Goal: Task Accomplishment & Management: Manage account settings

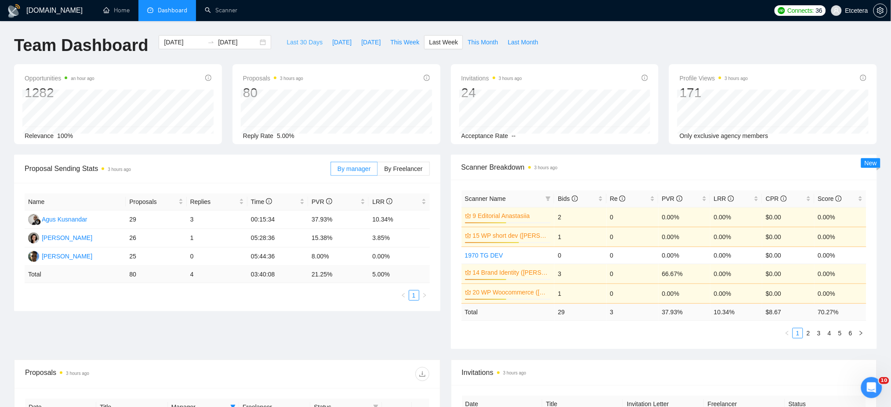
click at [300, 41] on span "Last 30 Days" at bounding box center [304, 42] width 36 height 10
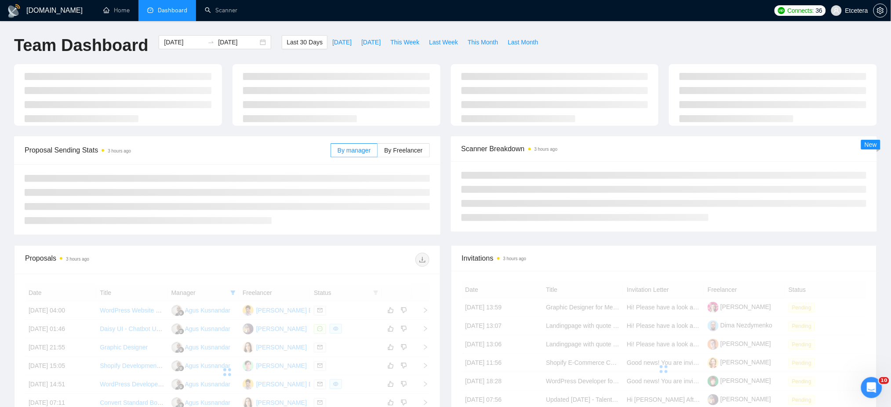
type input "[DATE]"
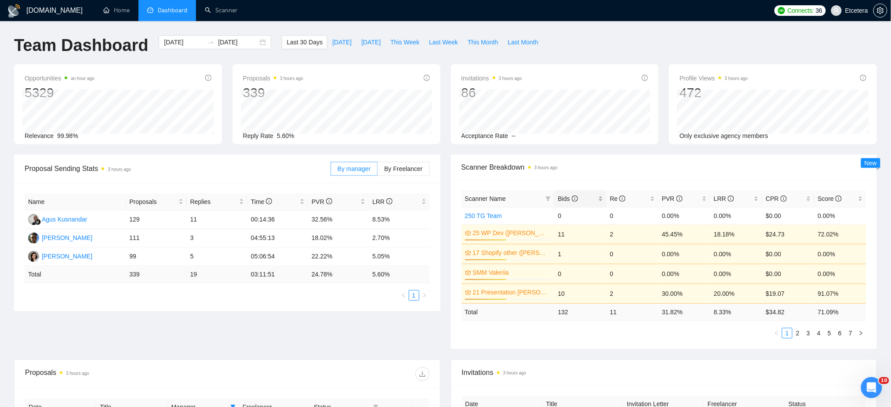
click at [600, 200] on div "Bids" at bounding box center [580, 199] width 45 height 10
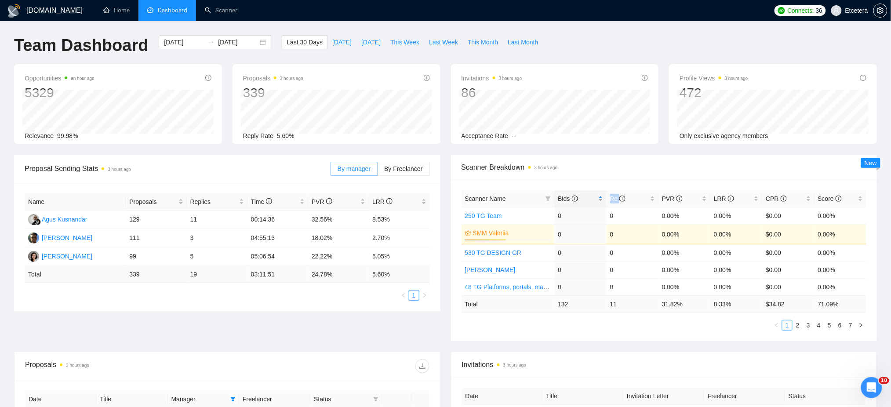
click at [600, 199] on div "Bids" at bounding box center [580, 199] width 45 height 10
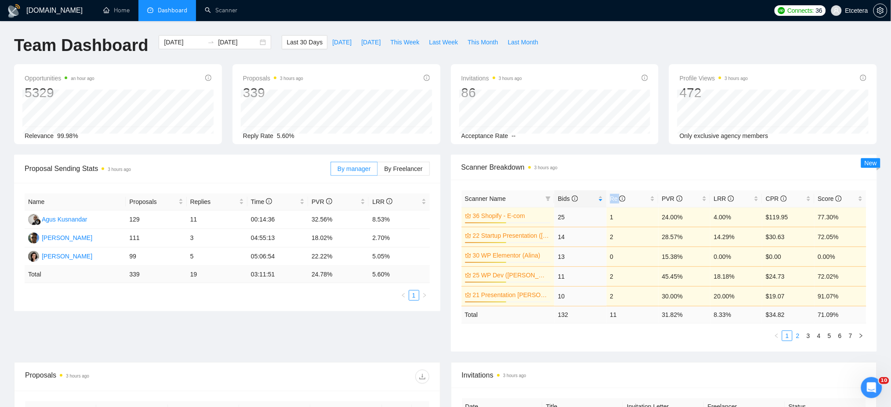
click at [793, 337] on link "2" at bounding box center [798, 336] width 10 height 10
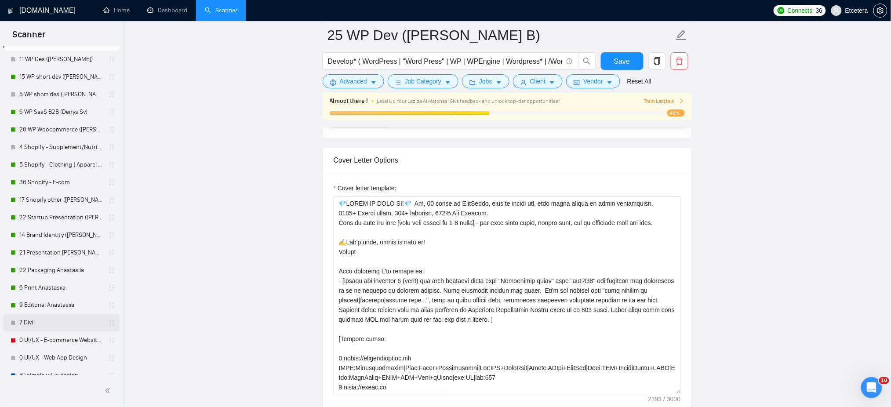
scroll to position [336, 0]
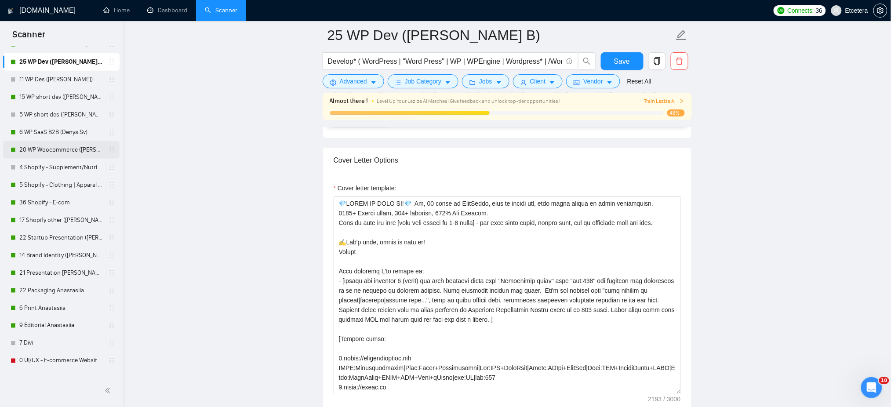
click at [73, 148] on link "20 WP Woocommerce ([PERSON_NAME])" at bounding box center [60, 150] width 83 height 18
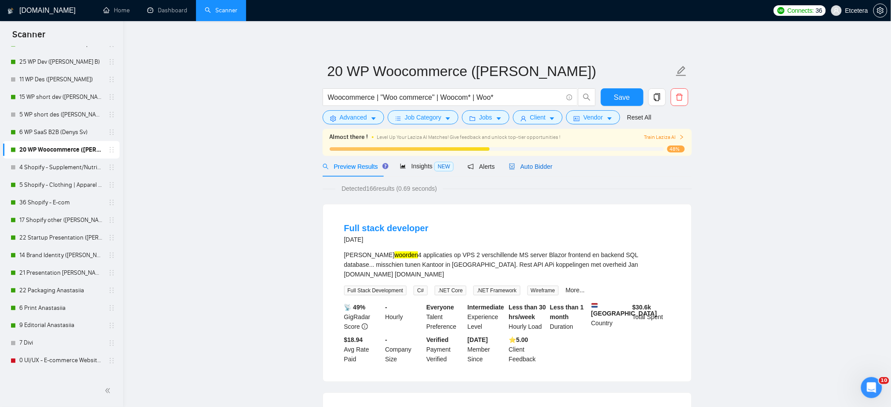
click at [538, 166] on span "Auto Bidder" at bounding box center [530, 166] width 43 height 7
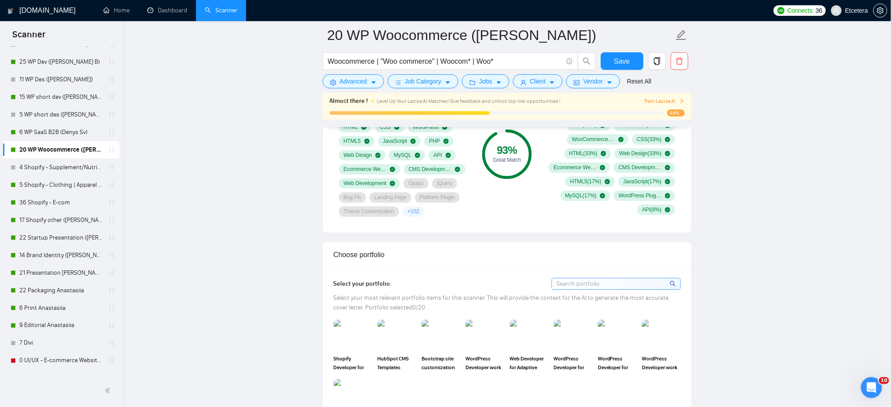
scroll to position [468, 0]
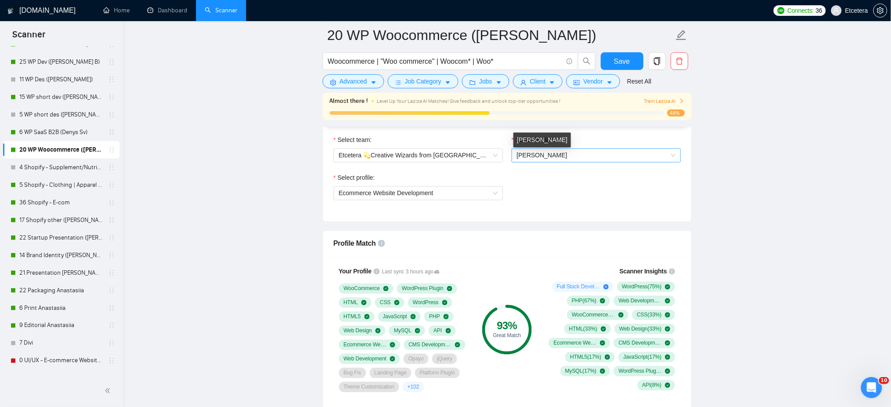
click at [538, 156] on span "[PERSON_NAME]" at bounding box center [542, 155] width 51 height 7
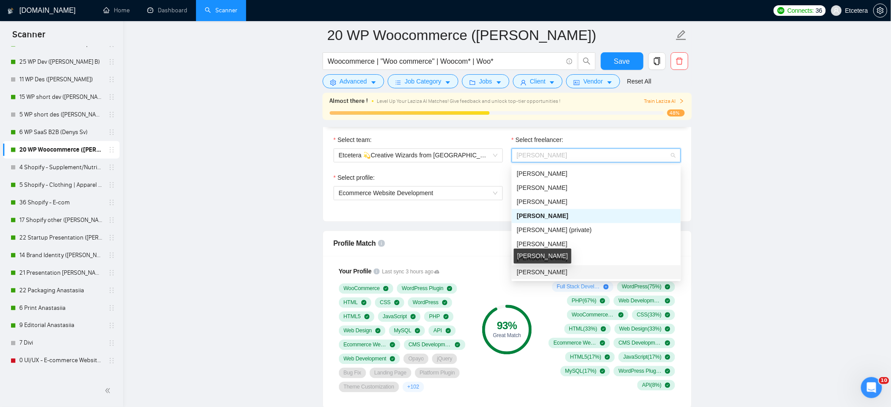
click at [556, 271] on span "Eugene Trichinets" at bounding box center [542, 272] width 51 height 7
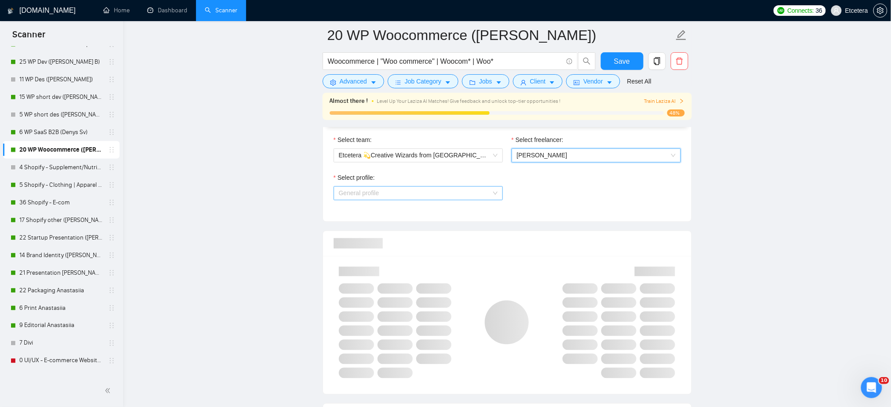
click at [423, 194] on span "General profile" at bounding box center [418, 193] width 159 height 13
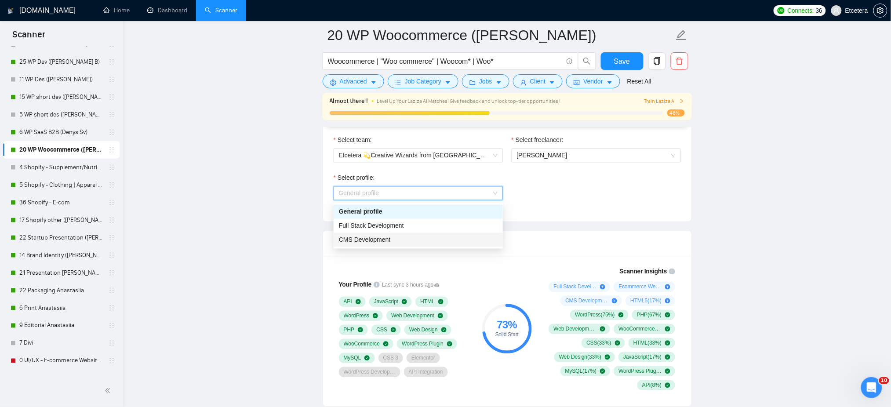
click at [390, 237] on div "CMS Development" at bounding box center [418, 240] width 159 height 10
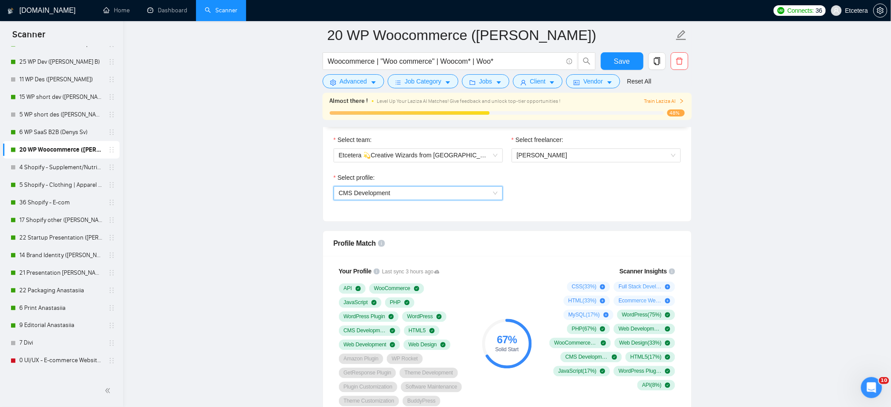
scroll to position [527, 0]
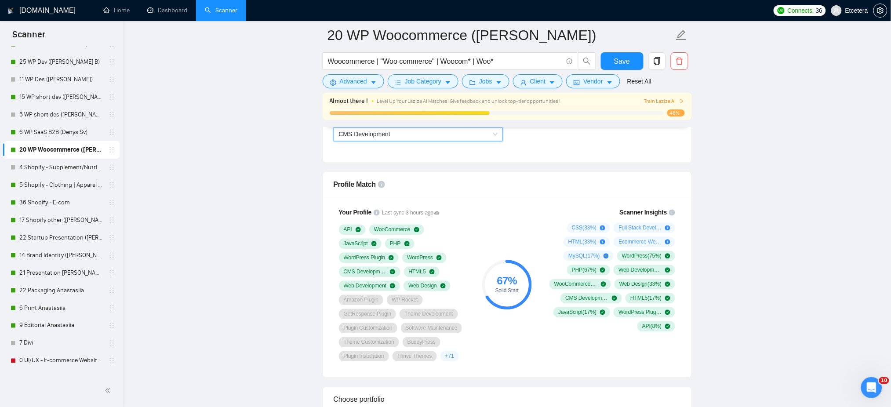
click at [460, 139] on span "CMS Development" at bounding box center [418, 134] width 159 height 13
click at [400, 169] on span "Full Stack Development" at bounding box center [371, 166] width 65 height 7
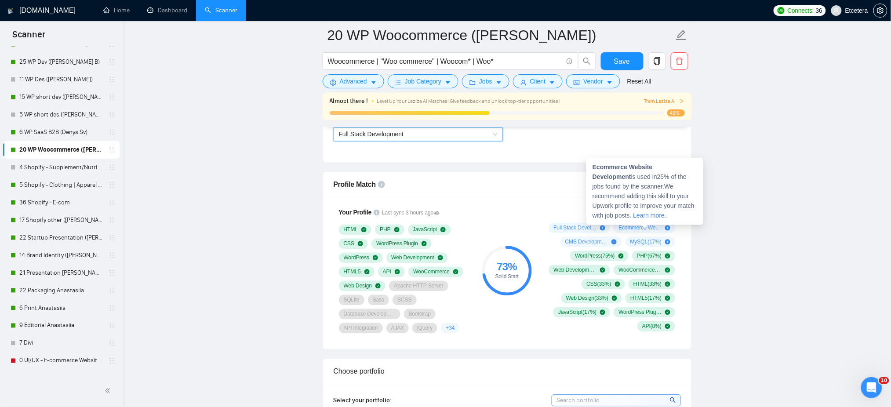
click at [607, 168] on strong "Ecommerce Website Development" at bounding box center [622, 172] width 60 height 17
copy strong "Ecommerce"
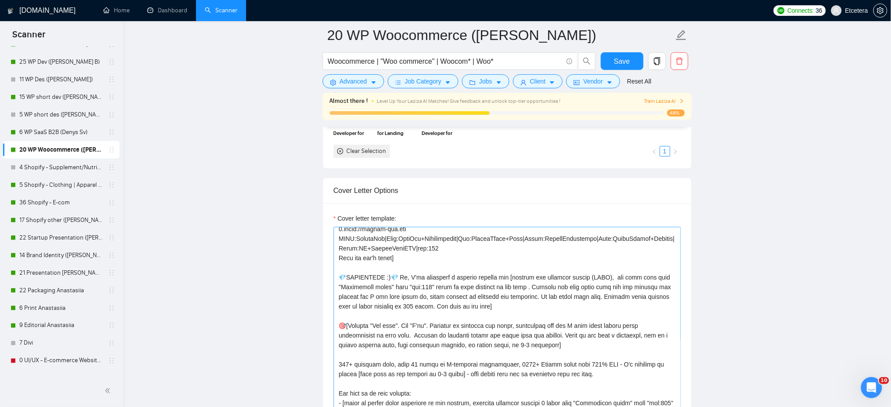
scroll to position [117, 0]
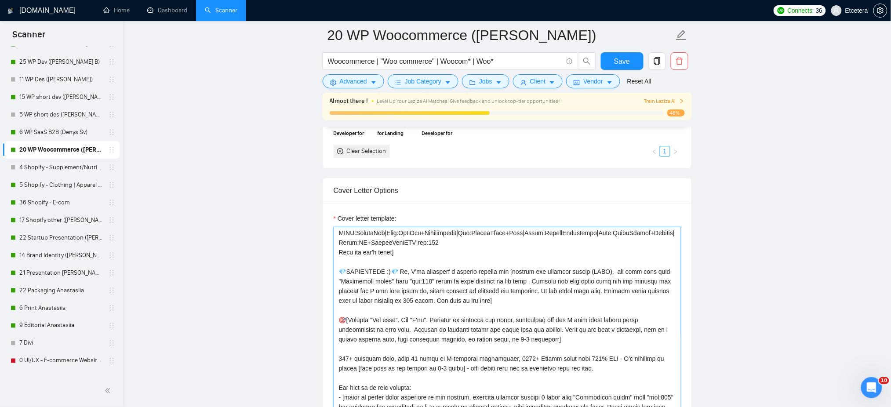
click at [468, 280] on textarea "Cover letter template:" at bounding box center [506, 326] width 347 height 198
click at [459, 301] on textarea "Cover letter template:" at bounding box center [506, 326] width 347 height 198
click at [427, 312] on textarea "Cover letter template:" at bounding box center [506, 326] width 347 height 198
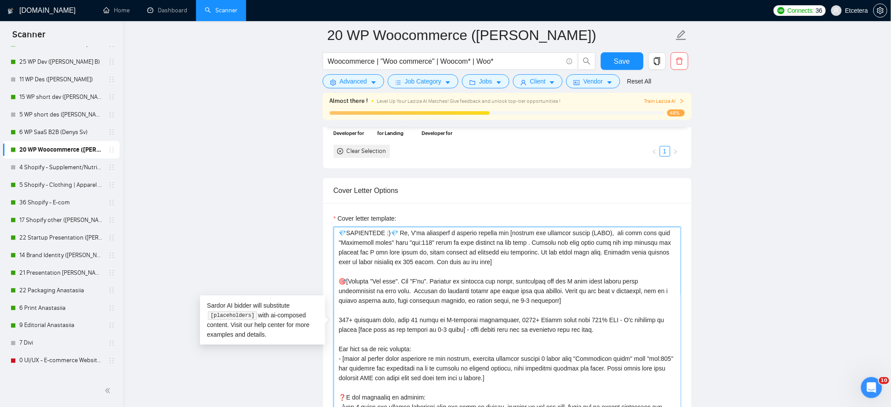
scroll to position [176, 0]
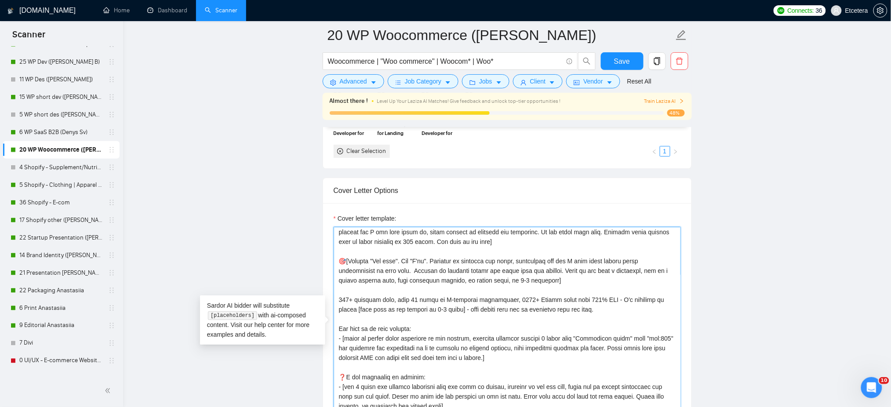
click at [400, 292] on textarea "Cover letter template:" at bounding box center [506, 326] width 347 height 198
click at [340, 300] on textarea "Cover letter template:" at bounding box center [506, 326] width 347 height 198
drag, startPoint x: 415, startPoint y: 298, endPoint x: 413, endPoint y: 311, distance: 12.9
click at [414, 298] on textarea "Cover letter template:" at bounding box center [506, 326] width 347 height 198
click at [517, 301] on textarea "Cover letter template:" at bounding box center [506, 326] width 347 height 198
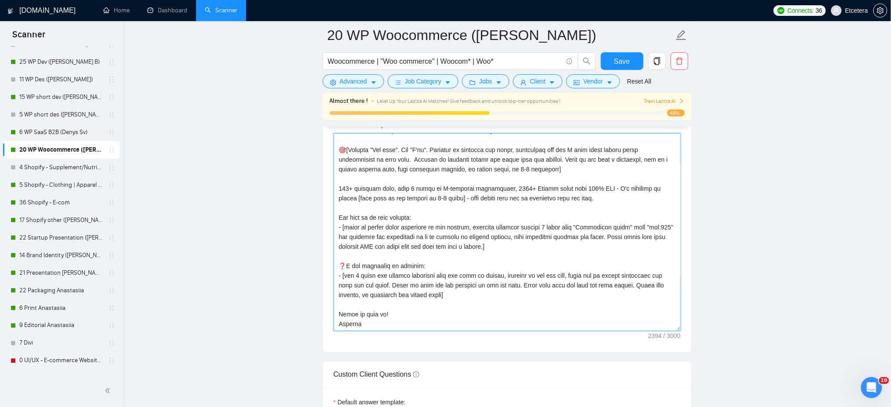
scroll to position [1054, 0]
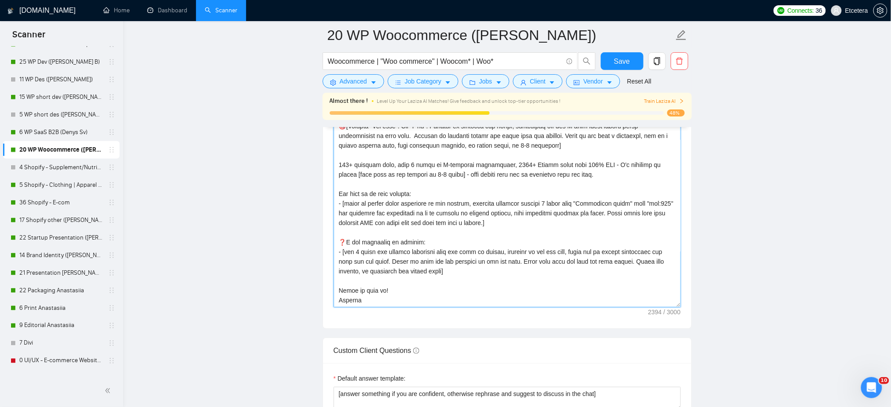
click at [349, 292] on textarea "Cover letter template:" at bounding box center [506, 208] width 347 height 198
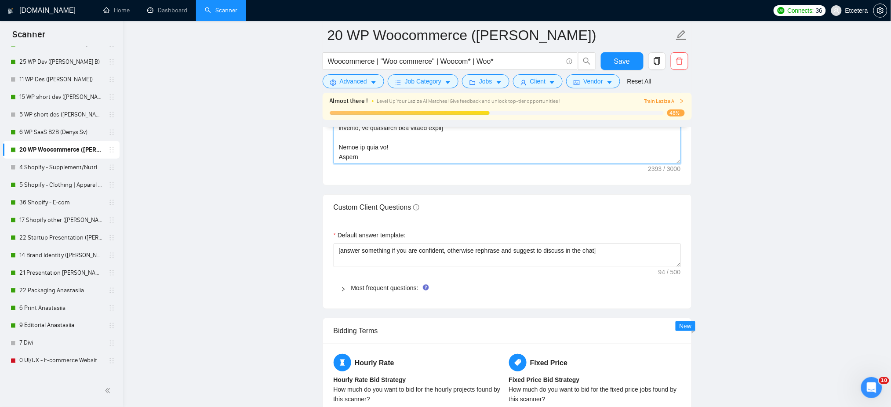
scroll to position [1230, 0]
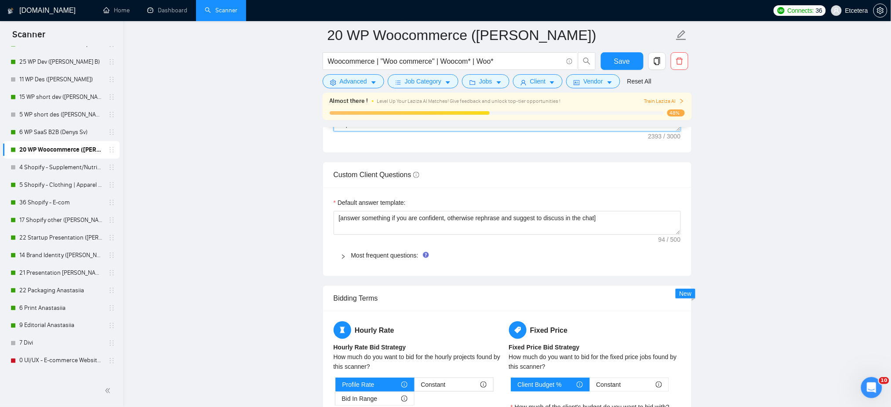
type textarea "[Successful cases= 1.https://dolceviolins.net CLNT:DolceViolins|Styl:EcomStr+Wo…"
click at [342, 255] on icon "right" at bounding box center [342, 256] width 5 height 5
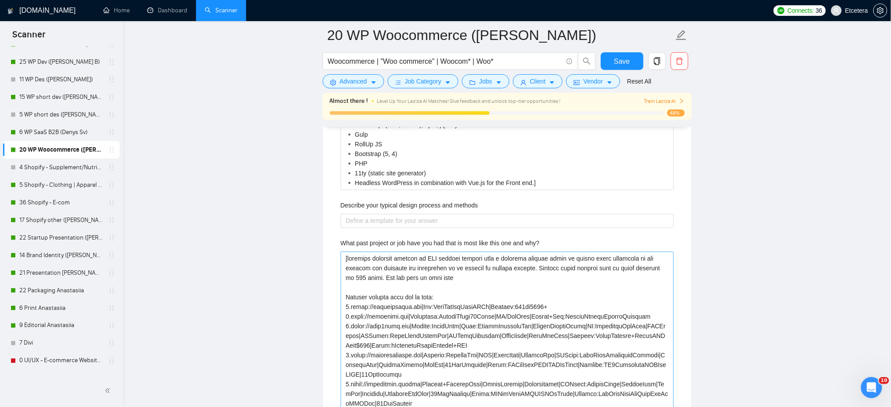
scroll to position [1699, 0]
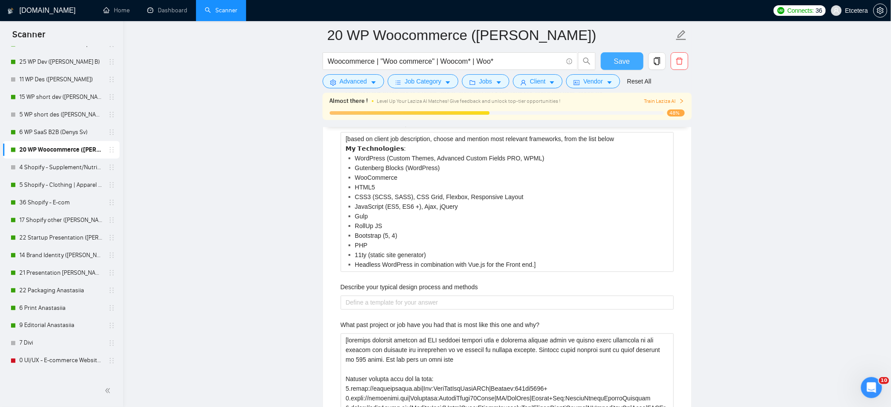
click at [616, 57] on span "Save" at bounding box center [622, 61] width 16 height 11
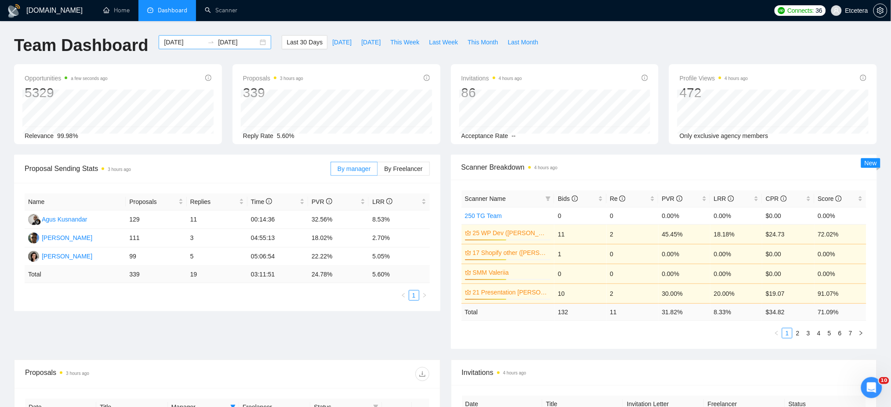
click at [253, 41] on div "2025-08-23 2025-09-22" at bounding box center [215, 42] width 112 height 14
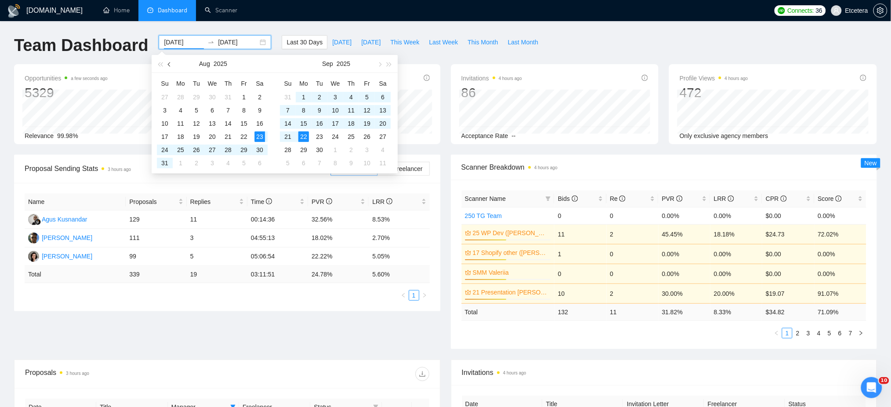
click at [170, 64] on span "button" at bounding box center [170, 64] width 4 height 4
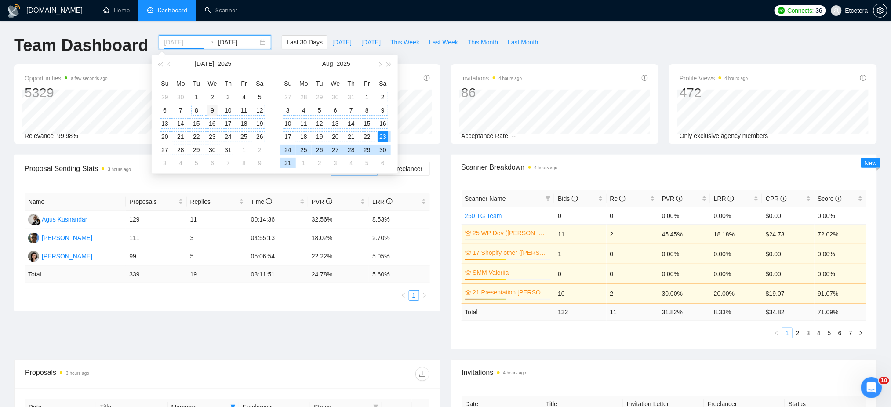
type input "2025-07-09"
click at [213, 109] on div "9" at bounding box center [212, 110] width 11 height 11
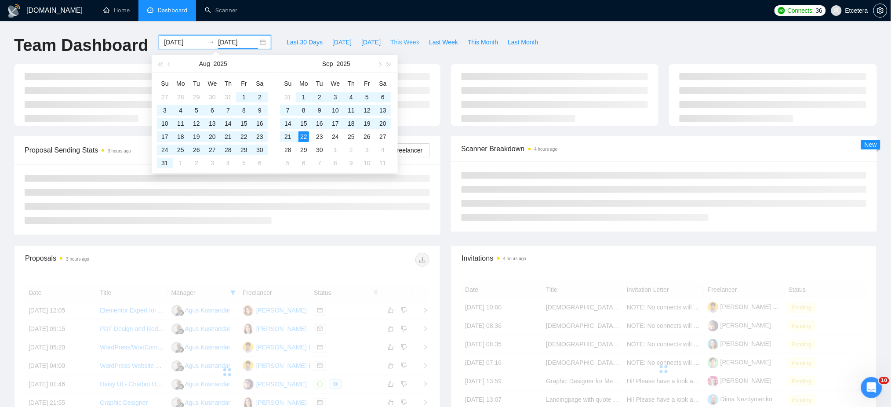
type input "[DATE]"
click at [412, 37] on button "This Week" at bounding box center [404, 42] width 39 height 14
type input "[DATE]"
type input "2025-09-28"
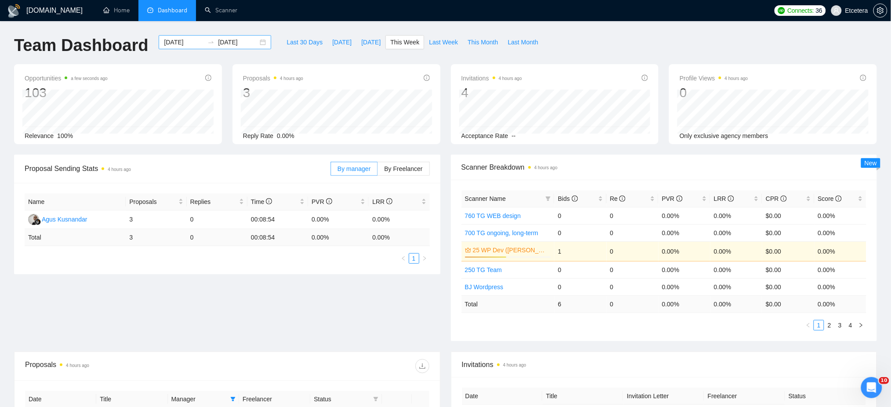
click at [254, 40] on div "2025-09-22 2025-09-28" at bounding box center [215, 42] width 112 height 14
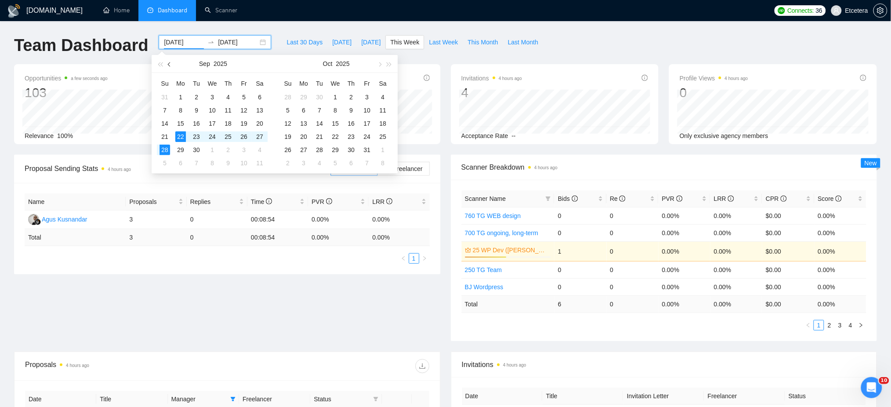
click at [170, 66] on span "button" at bounding box center [170, 64] width 4 height 4
type input "2025-08-22"
drag, startPoint x: 243, startPoint y: 138, endPoint x: 333, endPoint y: 134, distance: 90.6
click at [243, 138] on div "22" at bounding box center [244, 136] width 11 height 11
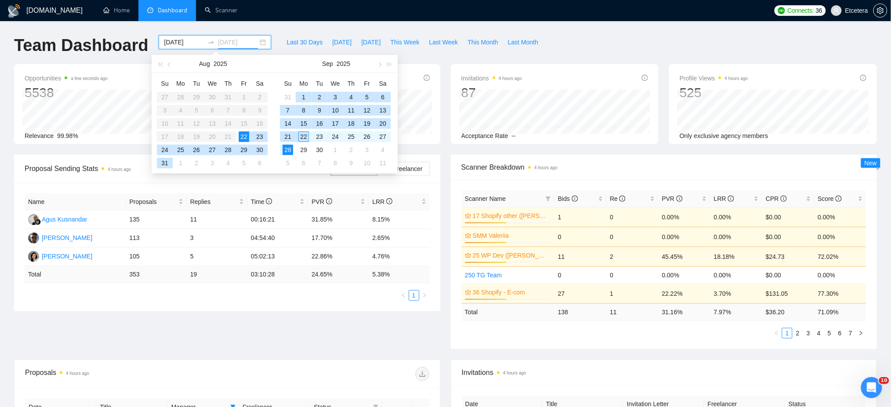
click at [301, 133] on div "22" at bounding box center [303, 136] width 11 height 11
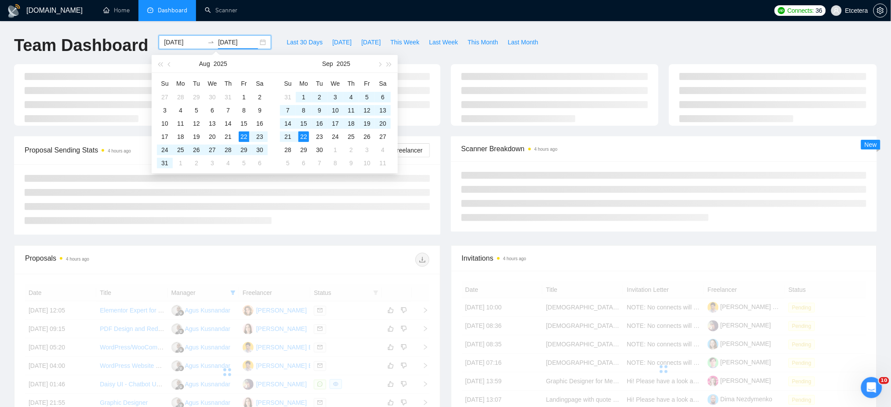
type input "[DATE]"
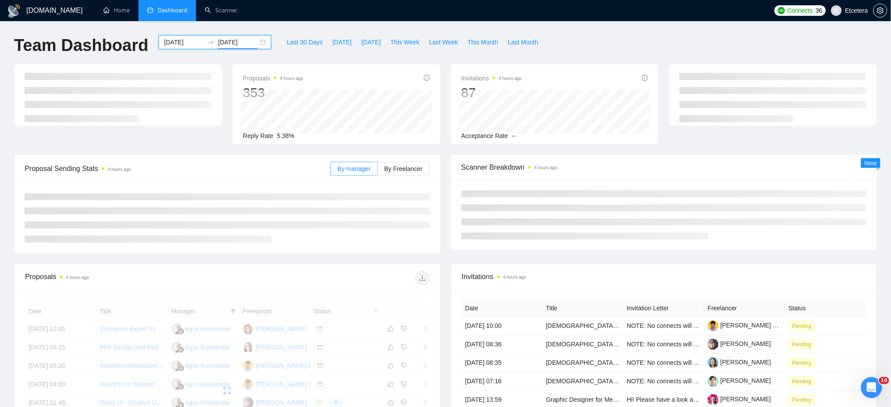
click at [489, 30] on div "GigRadar.io Home Dashboard Scanner Connects: 36 Etcetera Team Dashboard 2025-08…" at bounding box center [445, 305] width 891 height 611
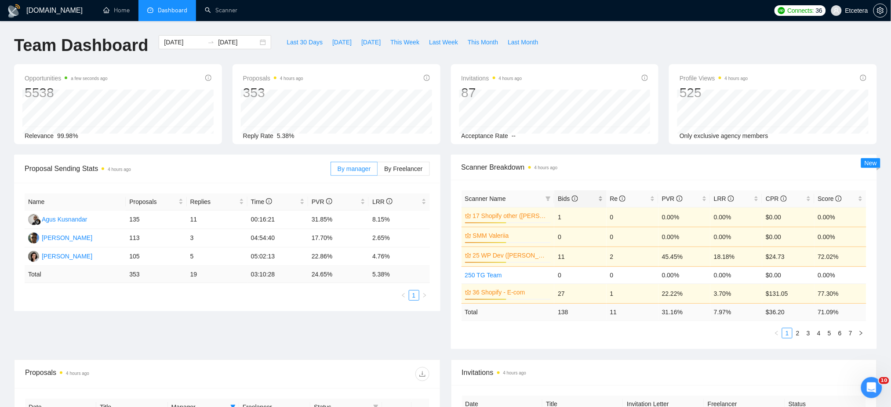
click at [602, 196] on div "Bids" at bounding box center [580, 199] width 45 height 10
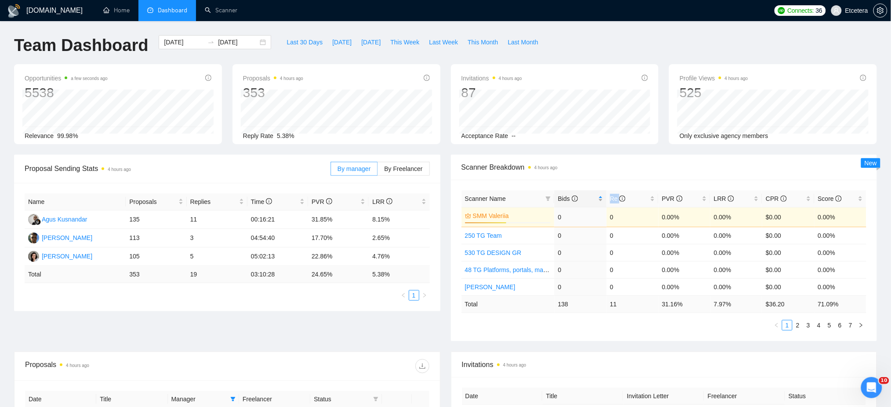
click at [602, 196] on div "Bids" at bounding box center [580, 199] width 45 height 10
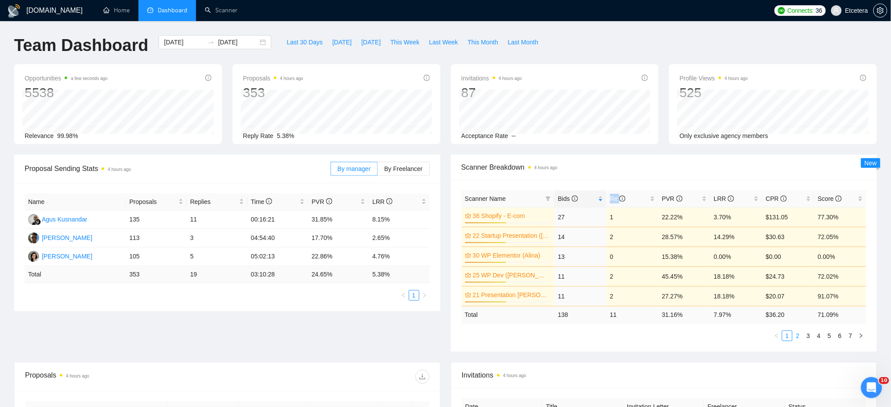
click at [799, 336] on link "2" at bounding box center [798, 336] width 10 height 10
